Goal: Find specific fact: Find specific fact

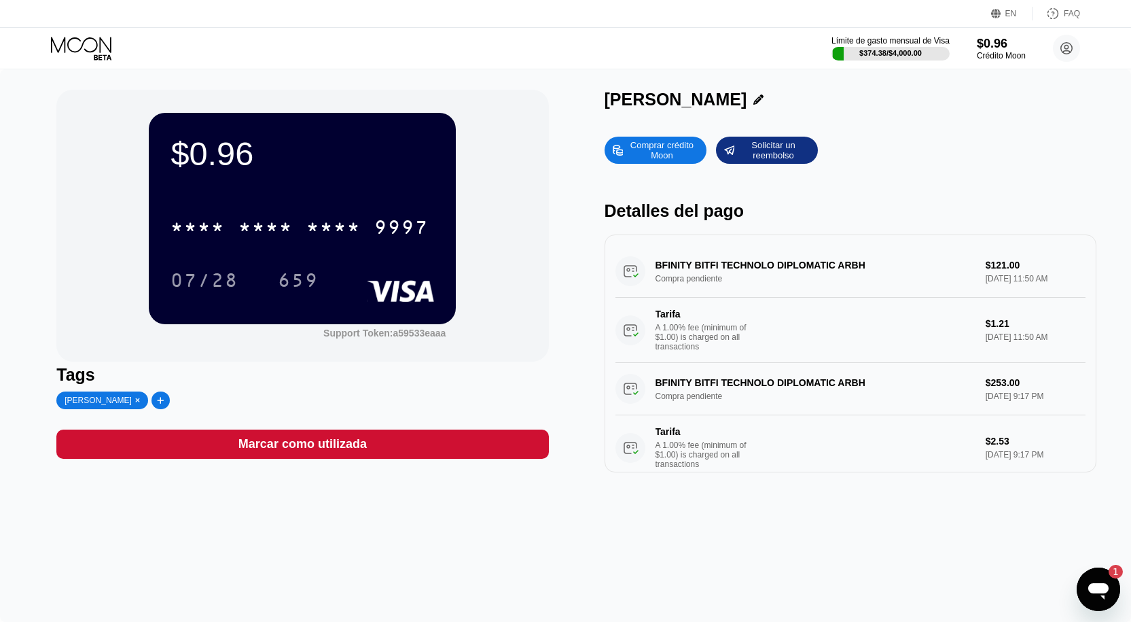
click at [82, 48] on icon at bounding box center [82, 49] width 63 height 24
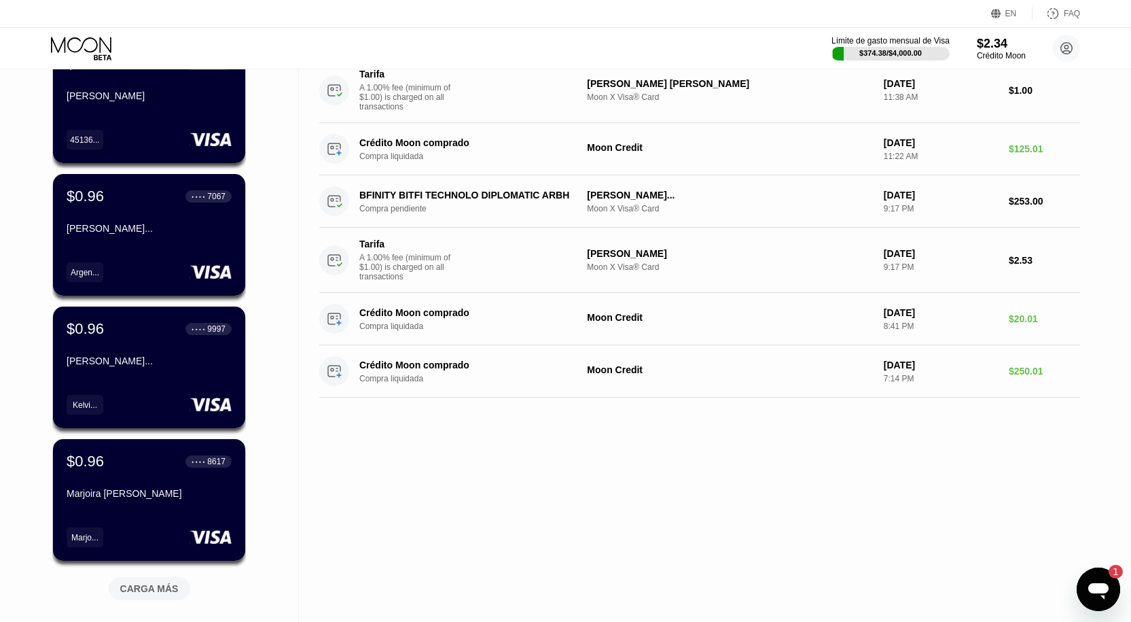
scroll to position [276, 0]
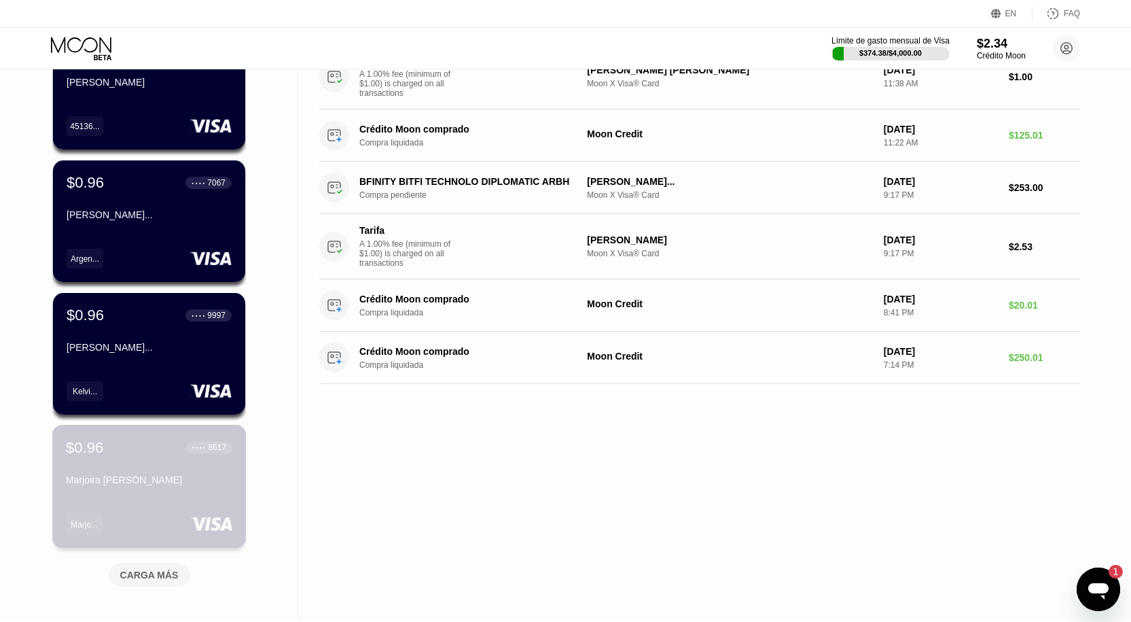
click at [183, 485] on div "Marjoira [PERSON_NAME]" at bounding box center [149, 479] width 166 height 11
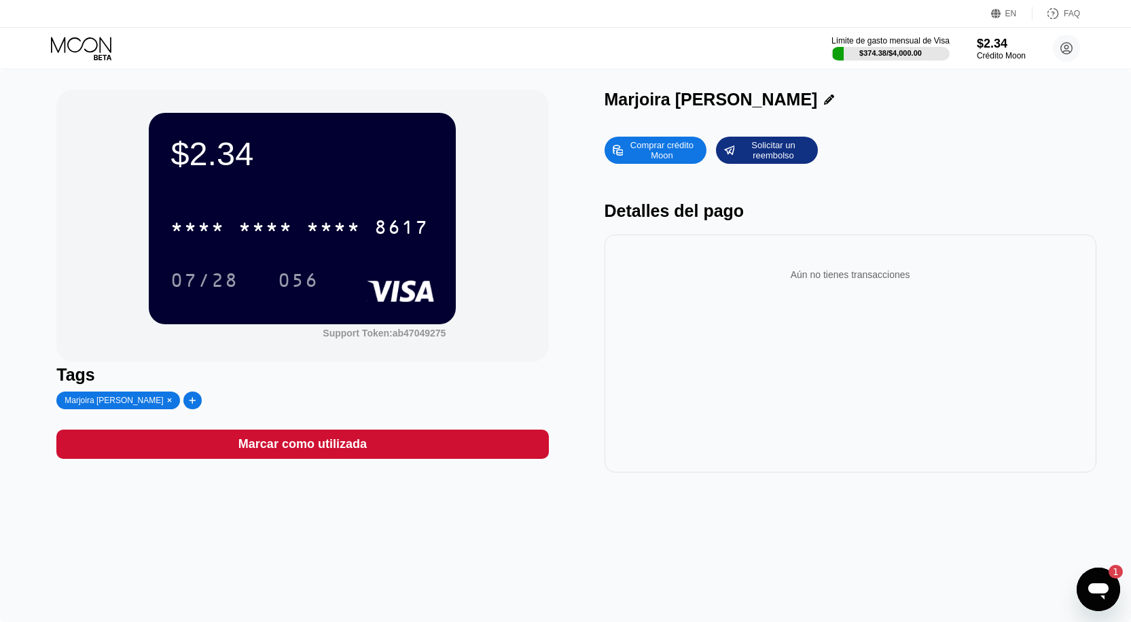
click at [304, 232] on div "* * * * * * * * * * * * 8617" at bounding box center [299, 227] width 274 height 34
drag, startPoint x: 608, startPoint y: 111, endPoint x: 723, endPoint y: 115, distance: 115.6
click at [723, 115] on div "$2.34 4513 6500 2743 8617 07/28 056 Support Token: ab47049275 Tags Marjoira [PE…" at bounding box center [565, 281] width 1018 height 382
drag, startPoint x: 797, startPoint y: 102, endPoint x: 672, endPoint y: 101, distance: 125.0
click at [672, 101] on div "Marjoira [PERSON_NAME]" at bounding box center [851, 100] width 492 height 20
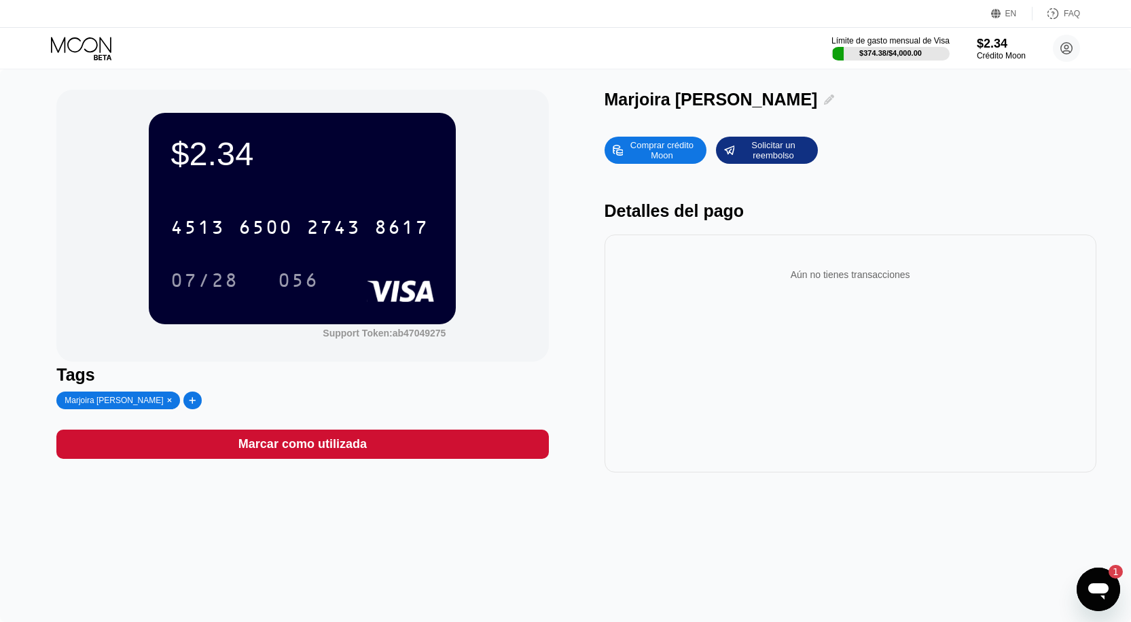
click at [785, 98] on div "Marjoira [PERSON_NAME]" at bounding box center [851, 100] width 492 height 20
drag, startPoint x: 613, startPoint y: 101, endPoint x: 802, endPoint y: 109, distance: 189.0
click at [802, 109] on div "Marjoira [PERSON_NAME]" at bounding box center [851, 100] width 492 height 20
copy div "Marjoira [PERSON_NAME] Comprar crédito Moon Solicitar un reembolso"
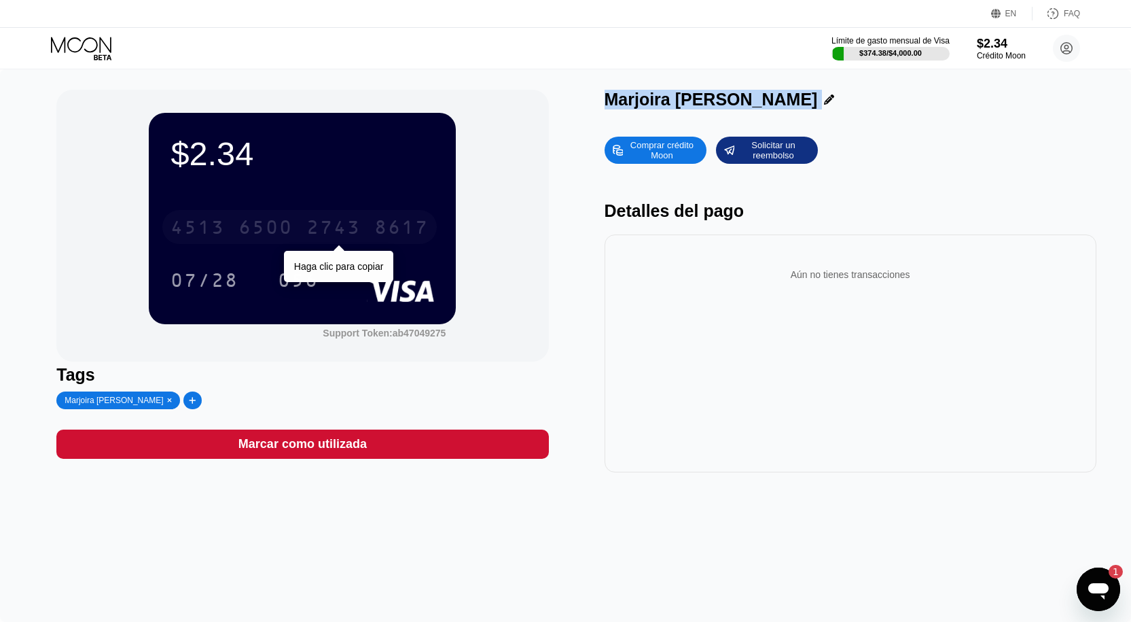
click at [423, 217] on div "[CREDIT_CARD_NUMBER]" at bounding box center [299, 227] width 274 height 34
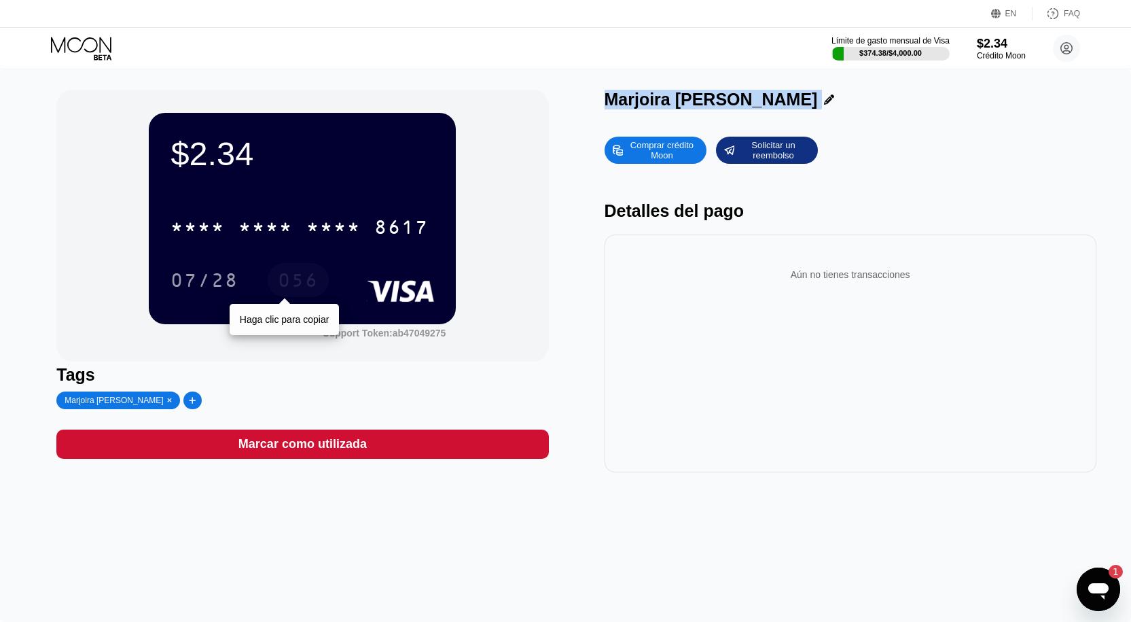
click at [322, 285] on div "056" at bounding box center [298, 280] width 61 height 34
click at [310, 283] on div "056" at bounding box center [298, 282] width 41 height 22
click at [92, 41] on icon at bounding box center [82, 49] width 63 height 24
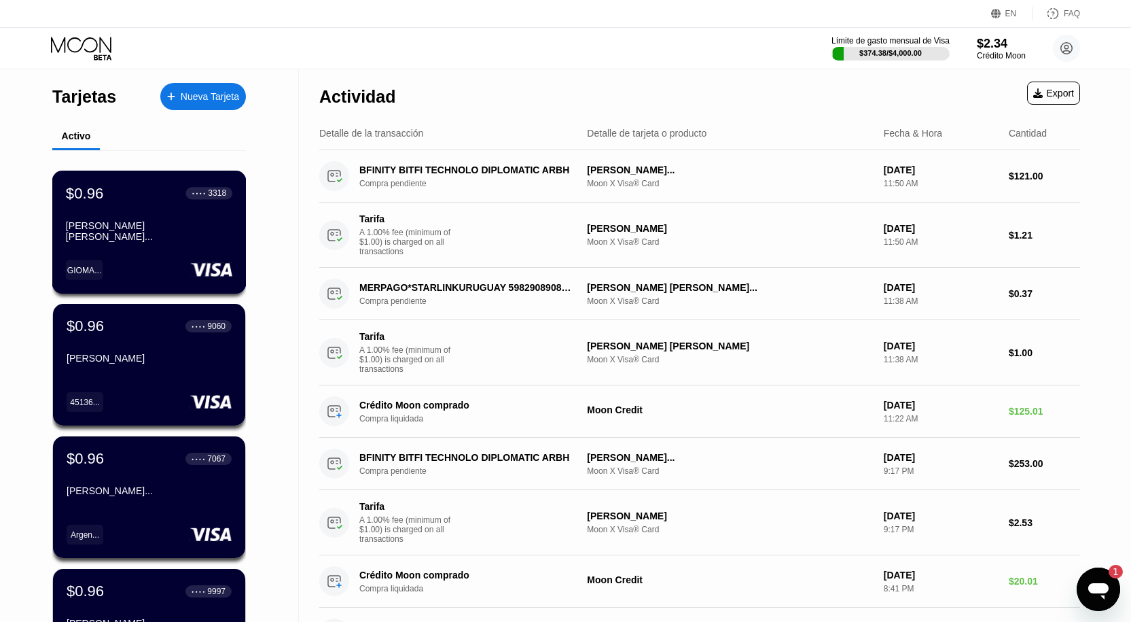
click at [215, 229] on div "[PERSON_NAME] [PERSON_NAME]..." at bounding box center [149, 231] width 166 height 22
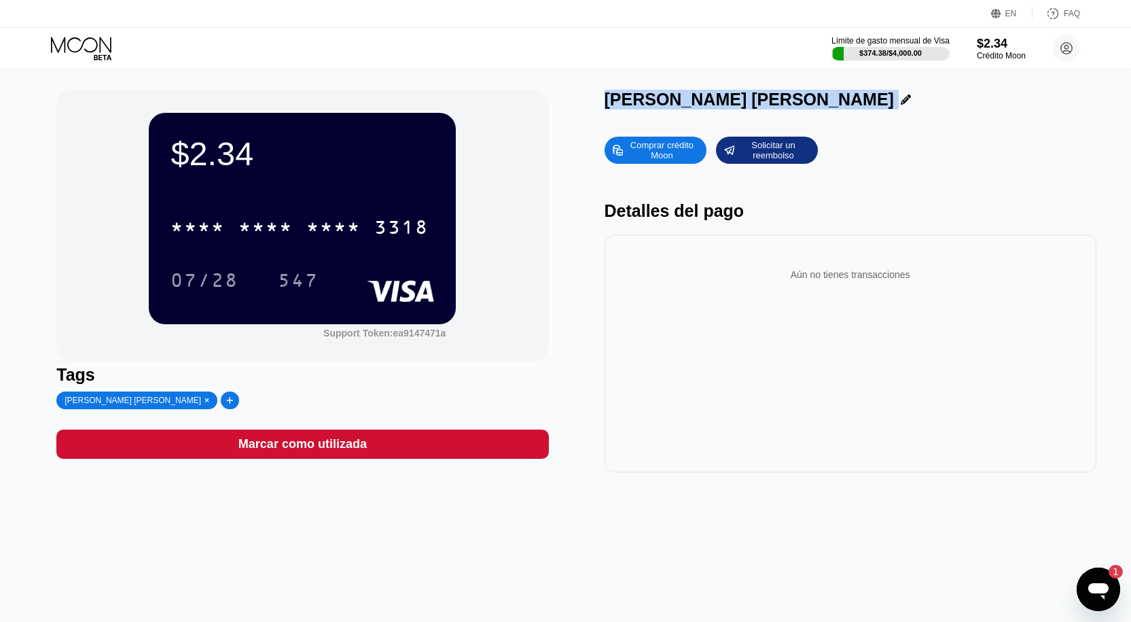
drag, startPoint x: 607, startPoint y: 111, endPoint x: 923, endPoint y: 94, distance: 317.0
click at [923, 94] on div "[PERSON_NAME] [PERSON_NAME]" at bounding box center [851, 100] width 492 height 20
copy div "[PERSON_NAME] [PERSON_NAME] Comprar crédito Moon Solicitar un reembolso"
click at [334, 204] on div "* * * * * * * * * * * * 3318" at bounding box center [303, 223] width 264 height 46
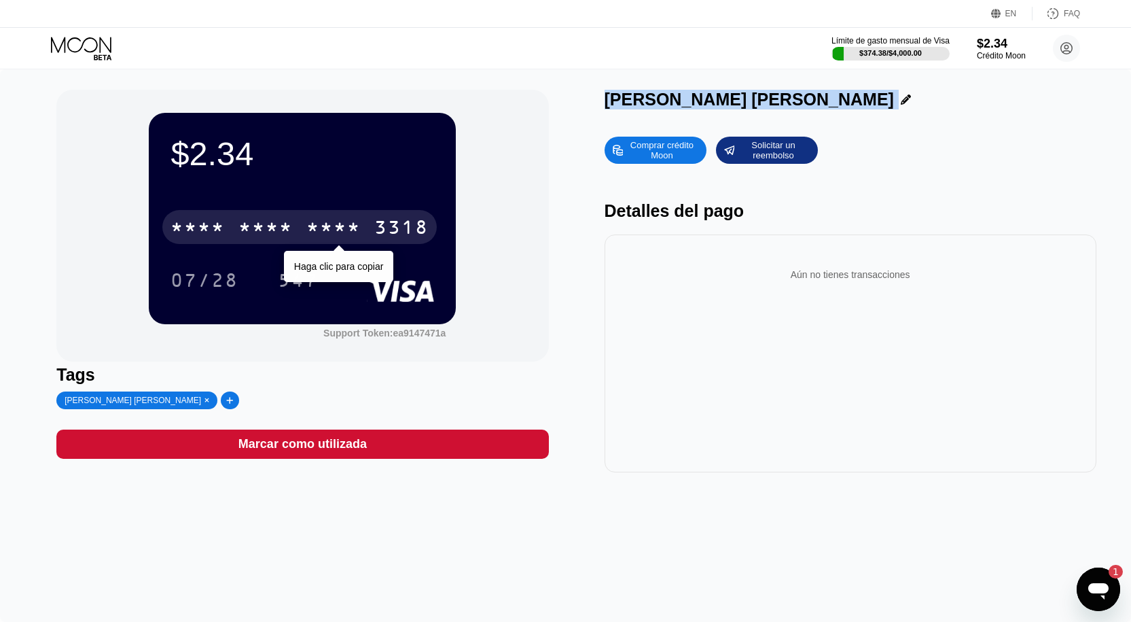
click at [338, 219] on div "* * * * * * * * * * * * 3318" at bounding box center [299, 227] width 274 height 34
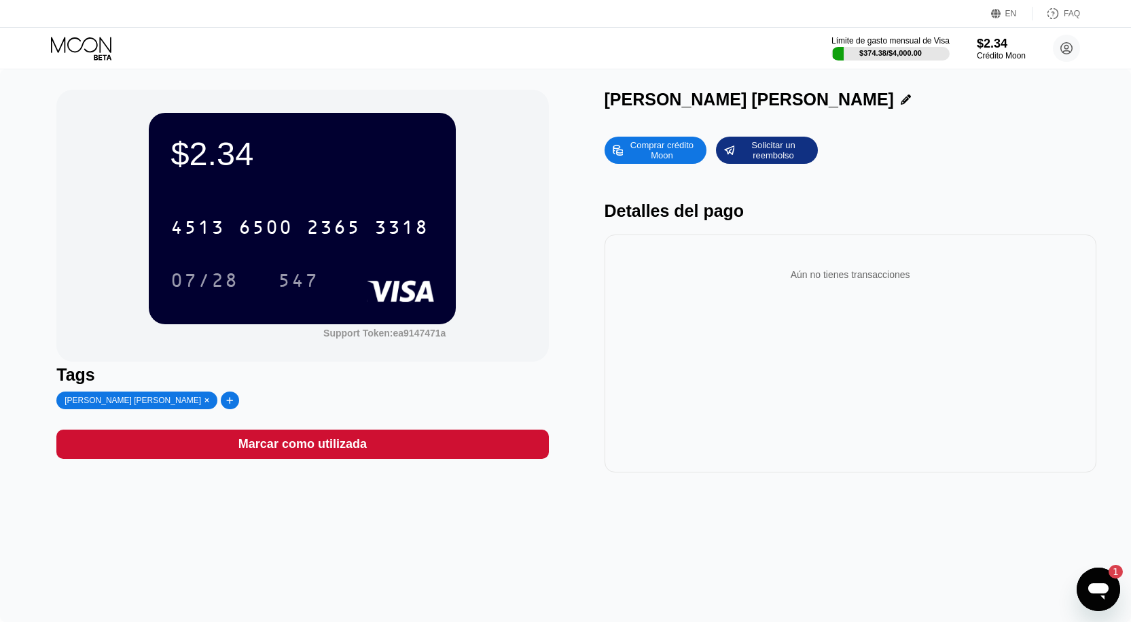
click at [615, 291] on div "Aún no tienes transacciones" at bounding box center [850, 274] width 470 height 38
